Goal: Transaction & Acquisition: Book appointment/travel/reservation

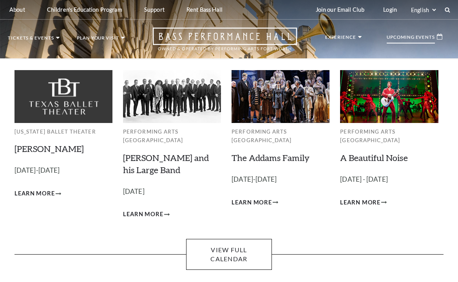
click at [148, 186] on p "October 17, 2025" at bounding box center [172, 191] width 98 height 11
click at [169, 153] on link "Lyle Lovett and his Large Band" at bounding box center [166, 164] width 86 height 23
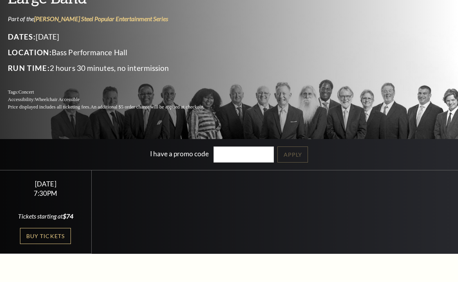
scroll to position [196, 0]
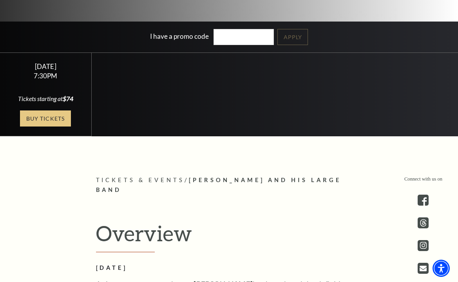
click at [65, 124] on link "Buy Tickets" at bounding box center [45, 119] width 51 height 16
click at [59, 116] on link "Buy Tickets" at bounding box center [45, 119] width 51 height 16
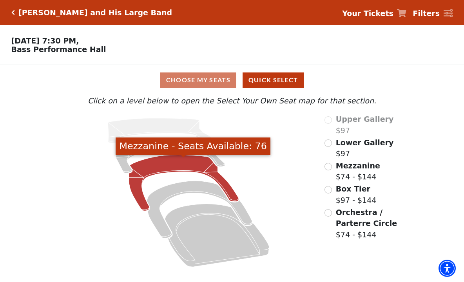
click at [153, 162] on icon "Mezzanine - Seats Available: 76" at bounding box center [184, 183] width 110 height 56
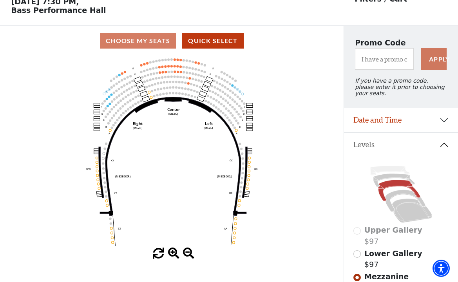
scroll to position [78, 0]
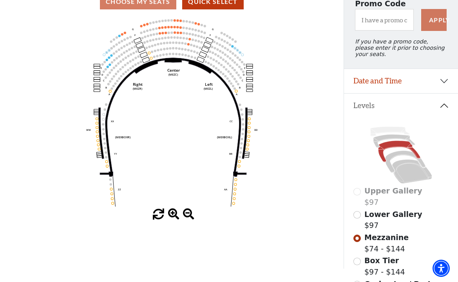
click at [174, 214] on span at bounding box center [173, 214] width 11 height 11
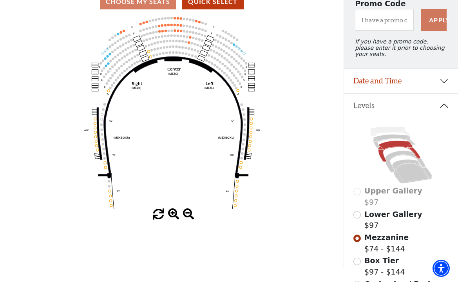
click at [174, 214] on span at bounding box center [173, 214] width 11 height 11
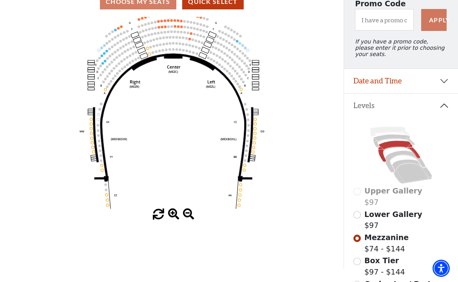
click at [174, 214] on span at bounding box center [173, 214] width 11 height 11
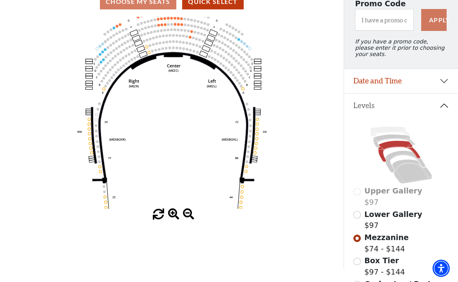
click at [174, 214] on span at bounding box center [173, 214] width 11 height 11
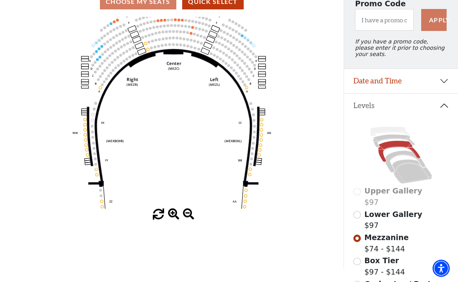
click at [174, 214] on span at bounding box center [173, 214] width 11 height 11
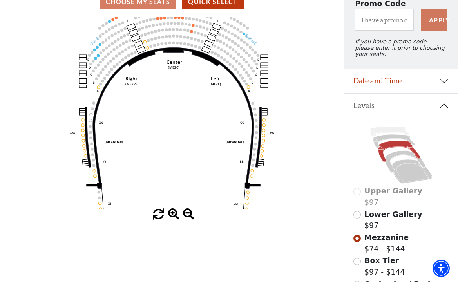
click at [174, 214] on span at bounding box center [173, 214] width 11 height 11
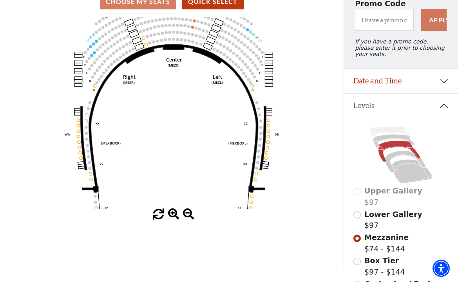
click at [174, 214] on span at bounding box center [173, 214] width 11 height 11
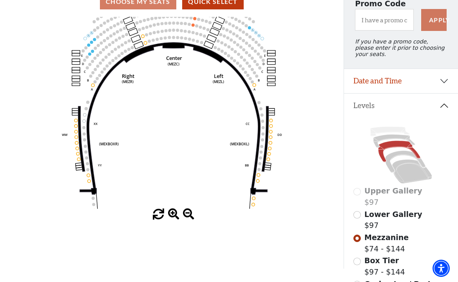
click at [174, 214] on span at bounding box center [173, 214] width 11 height 11
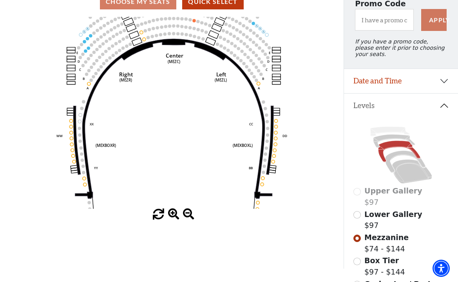
click at [174, 214] on span at bounding box center [173, 214] width 11 height 11
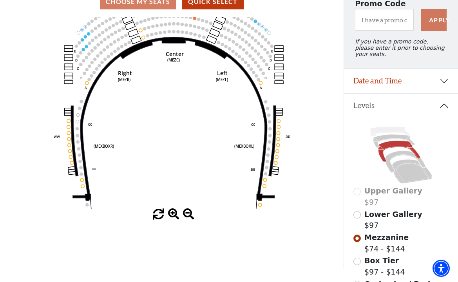
click at [174, 214] on span at bounding box center [173, 214] width 11 height 11
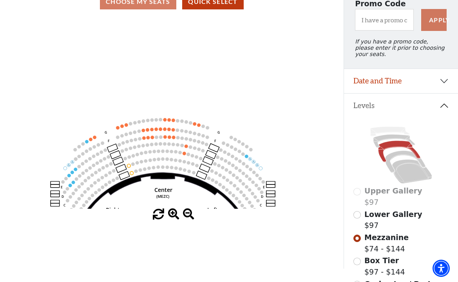
drag, startPoint x: 182, startPoint y: 65, endPoint x: 171, endPoint y: 203, distance: 138.1
click at [171, 203] on icon "Center (MEZC) Right (MEZR) Left (MEZL) (MEXBOXR) (MEXBOXL) XX WW CC DD YY BB ZZ…" at bounding box center [171, 113] width 309 height 192
click at [176, 216] on span at bounding box center [173, 214] width 11 height 11
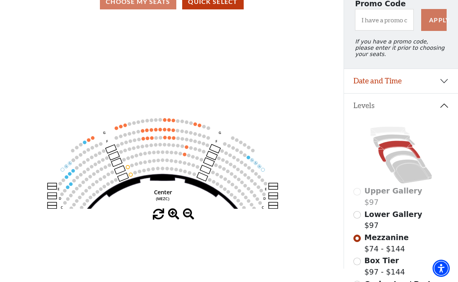
click at [176, 216] on span at bounding box center [173, 214] width 11 height 11
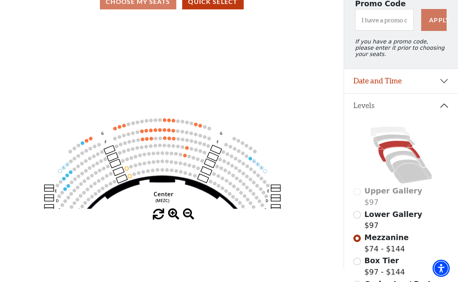
click at [176, 216] on span at bounding box center [173, 214] width 11 height 11
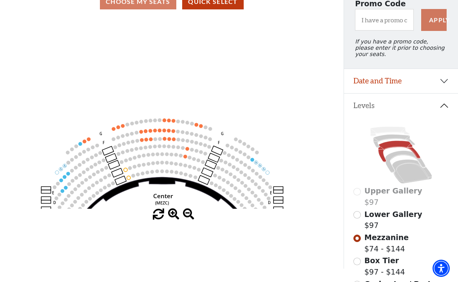
click at [176, 216] on span at bounding box center [173, 214] width 11 height 11
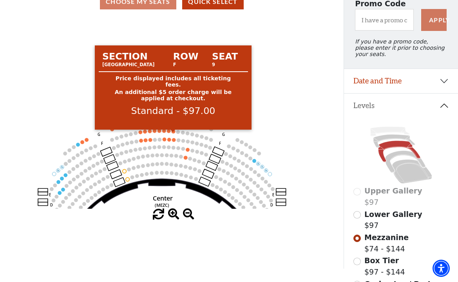
click at [174, 133] on circle at bounding box center [174, 132] width 4 height 4
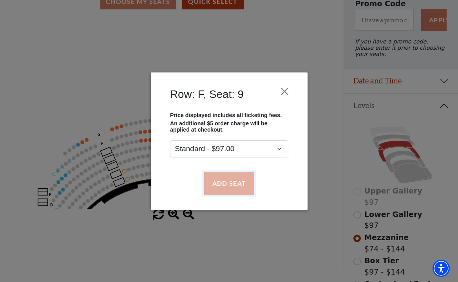
click at [237, 185] on button "Add Seat" at bounding box center [229, 184] width 50 height 22
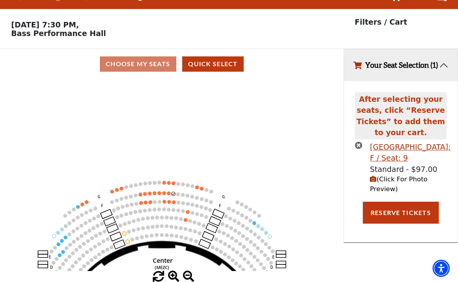
scroll to position [0, 0]
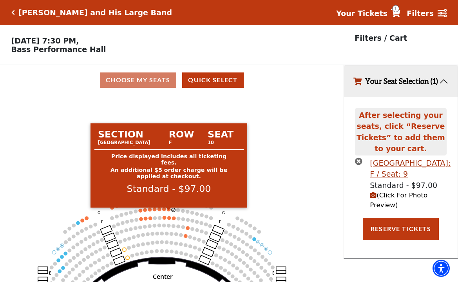
click at [168, 211] on circle at bounding box center [169, 210] width 4 height 4
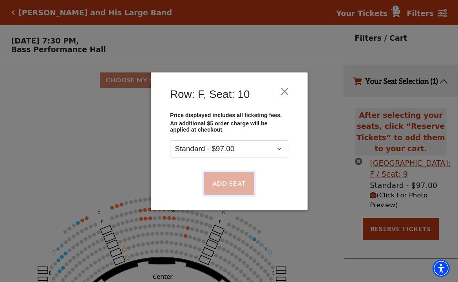
click at [216, 186] on button "Add Seat" at bounding box center [229, 184] width 50 height 22
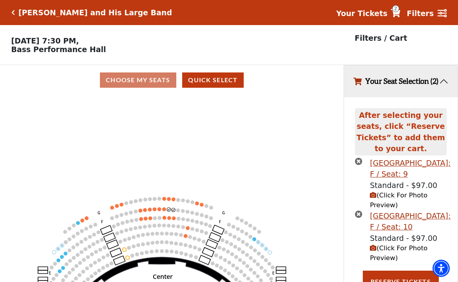
scroll to position [14, 0]
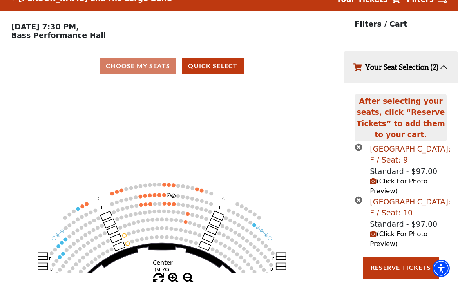
click at [163, 200] on icon "Center (MEZC) Right (MEZR) Left (MEZL) (MEXBOXR) (MEXBOXL) XX WW CC DD YY BB ZZ…" at bounding box center [171, 177] width 309 height 192
click at [163, 197] on circle at bounding box center [164, 195] width 4 height 4
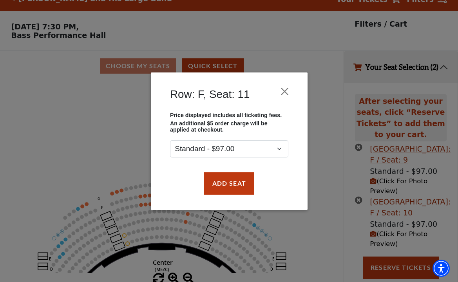
click at [228, 196] on div "Add Seat" at bounding box center [229, 183] width 133 height 37
click at [228, 189] on button "Add Seat" at bounding box center [229, 184] width 50 height 22
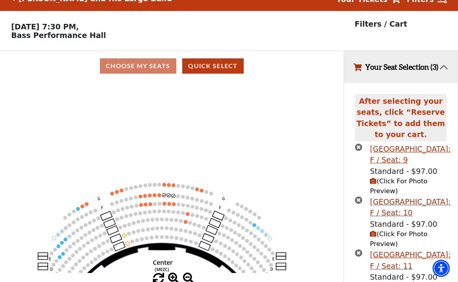
scroll to position [67, 0]
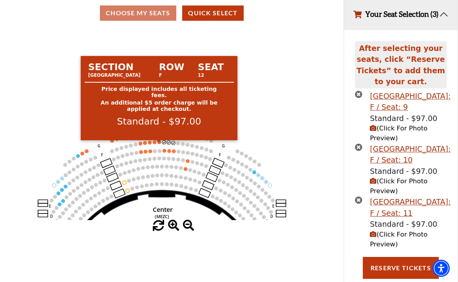
click at [158, 144] on circle at bounding box center [160, 142] width 4 height 4
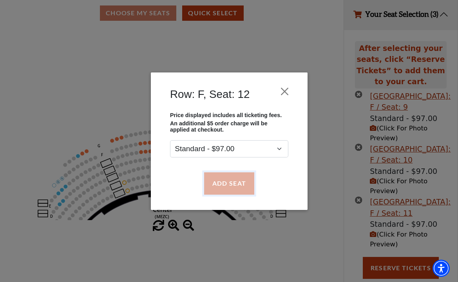
click at [229, 189] on button "Add Seat" at bounding box center [229, 184] width 50 height 22
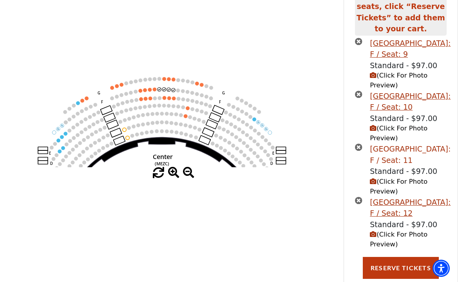
scroll to position [139, 0]
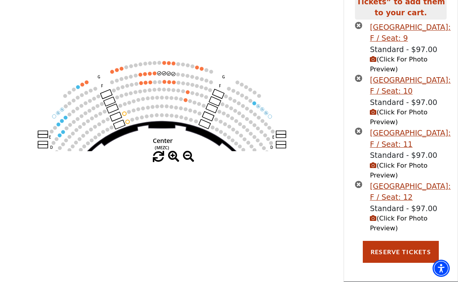
click at [156, 73] on circle at bounding box center [155, 73] width 4 height 4
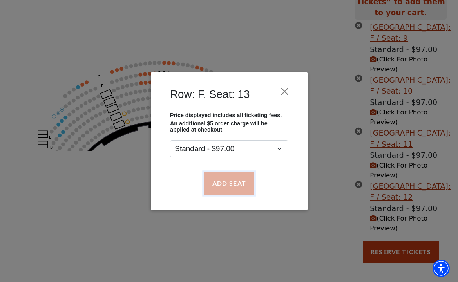
click at [242, 174] on button "Add Seat" at bounding box center [229, 184] width 50 height 22
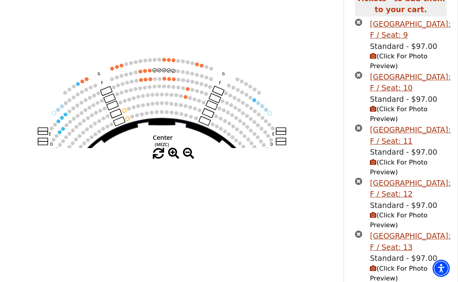
scroll to position [173, 0]
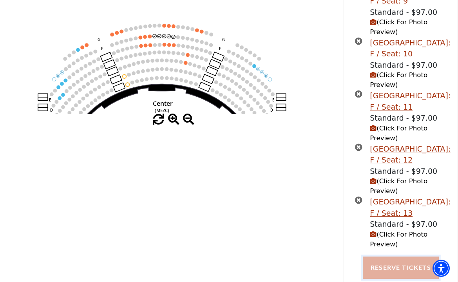
click at [404, 267] on button "Reserve Tickets" at bounding box center [401, 268] width 76 height 22
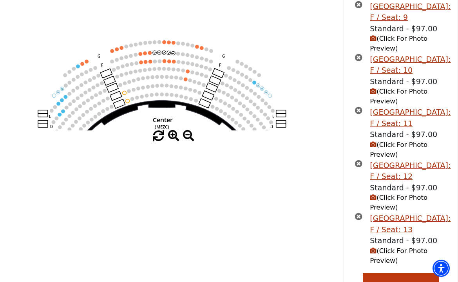
scroll to position [286, 0]
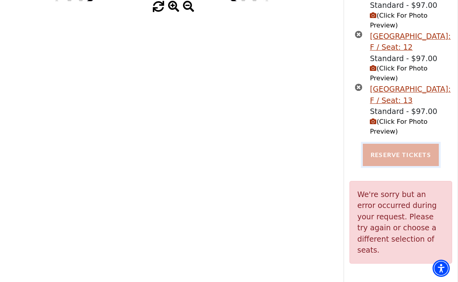
click at [405, 159] on button "Reserve Tickets" at bounding box center [401, 155] width 76 height 22
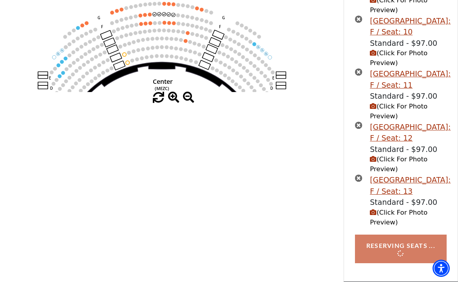
click at [392, 238] on div "Reserving Seats ..." at bounding box center [401, 249] width 103 height 28
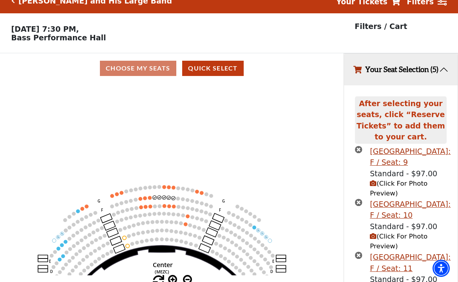
scroll to position [0, 0]
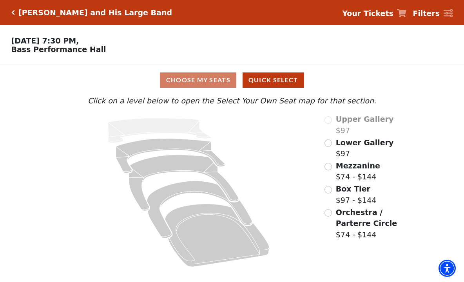
click at [352, 170] on span "Mezzanine" at bounding box center [358, 166] width 44 height 9
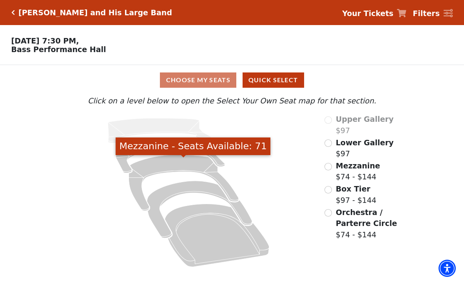
click at [161, 163] on icon "Mezzanine - Seats Available: 71" at bounding box center [184, 183] width 110 height 56
